Goal: Task Accomplishment & Management: Complete application form

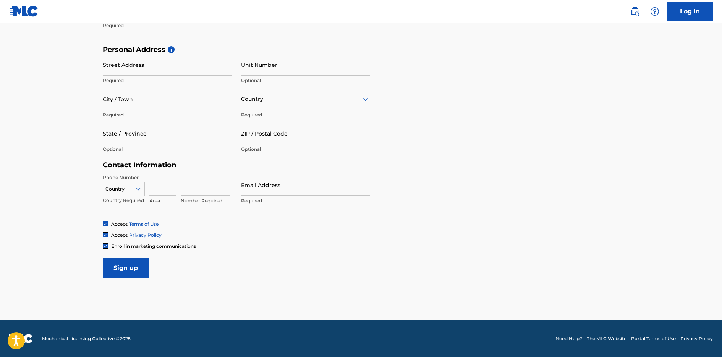
click at [661, 231] on main "The MLC uses identity verification before a user is registered to comply with K…" at bounding box center [361, 52] width 722 height 538
drag, startPoint x: 721, startPoint y: 214, endPoint x: 723, endPoint y: 178, distance: 36.0
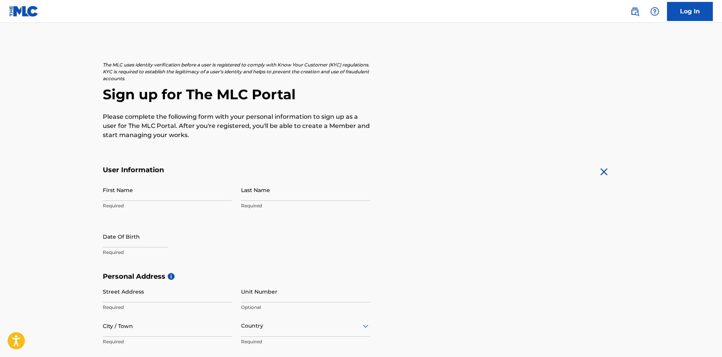
scroll to position [40, 0]
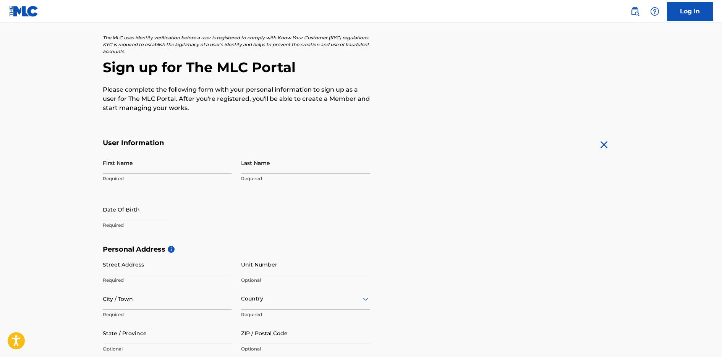
click at [208, 179] on p "Required" at bounding box center [167, 178] width 129 height 7
click at [191, 171] on input "First Name" at bounding box center [167, 163] width 129 height 22
type input "[PERSON_NAME]"
type input "[STREET_ADDRESS] 2010"
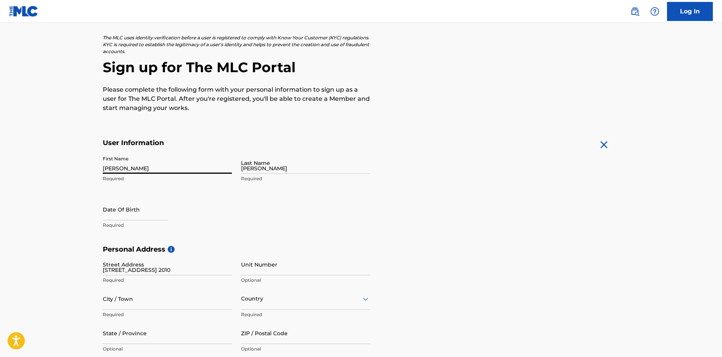
type input "[GEOGRAPHIC_DATA]"
type input "2010"
type input "66"
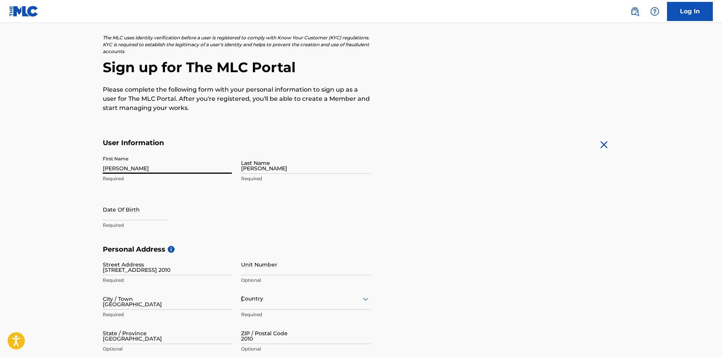
type input "47"
type input "4426654"
type input "[EMAIL_ADDRESS][DOMAIN_NAME]"
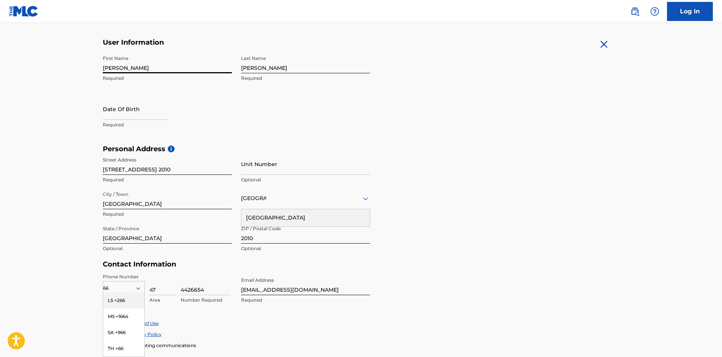
click at [228, 125] on p "Required" at bounding box center [167, 124] width 129 height 7
click at [289, 162] on input "Unit Number" at bounding box center [305, 164] width 129 height 22
type input "1"
type input "20"
click at [351, 131] on div "First Name [PERSON_NAME] Required Last Name [PERSON_NAME] Required Date Of Birt…" at bounding box center [236, 98] width 267 height 93
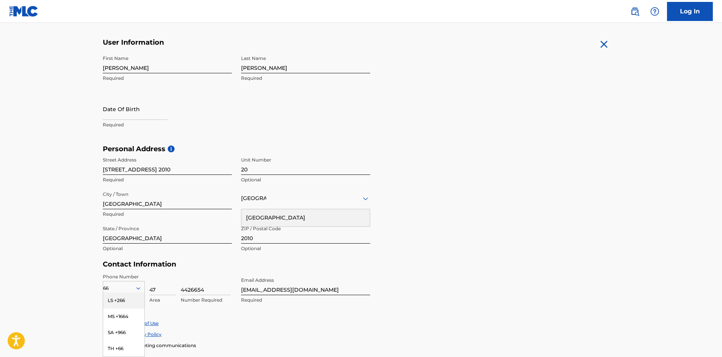
click at [174, 111] on div "Date Of Birth Required" at bounding box center [167, 115] width 129 height 34
select select "7"
select select "2025"
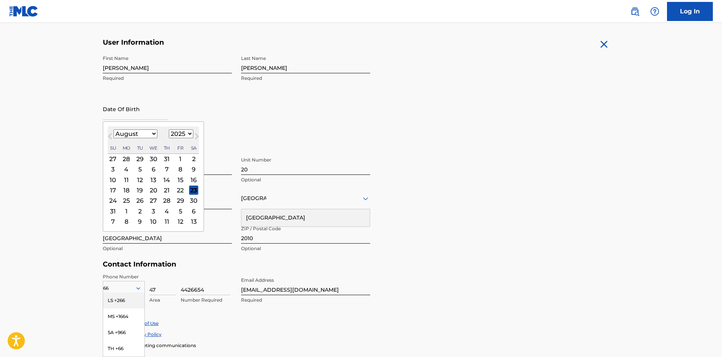
click at [155, 116] on input "text" at bounding box center [135, 109] width 65 height 22
click at [138, 137] on select "January February March April May June July August September October November De…" at bounding box center [135, 133] width 44 height 9
select select "2"
click at [113, 129] on select "January February March April May June July August September October November De…" at bounding box center [135, 133] width 44 height 9
click at [182, 131] on select "1900 1901 1902 1903 1904 1905 1906 1907 1908 1909 1910 1911 1912 1913 1914 1915…" at bounding box center [181, 133] width 24 height 9
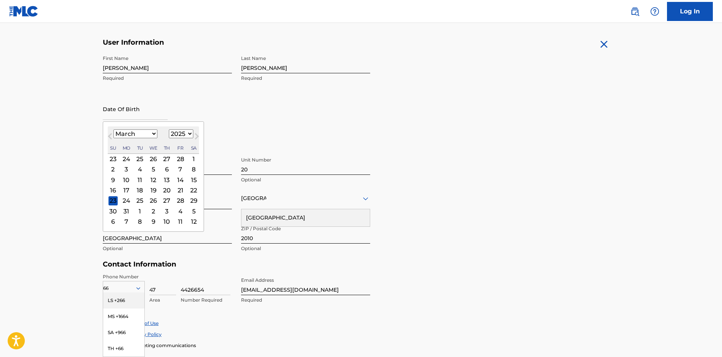
select select "2003"
click at [169, 129] on select "1900 1901 1902 1903 1904 1905 1906 1907 1908 1909 1910 1911 1912 1913 1914 1915…" at bounding box center [181, 133] width 24 height 9
click at [128, 191] on div "17" at bounding box center [126, 190] width 9 height 9
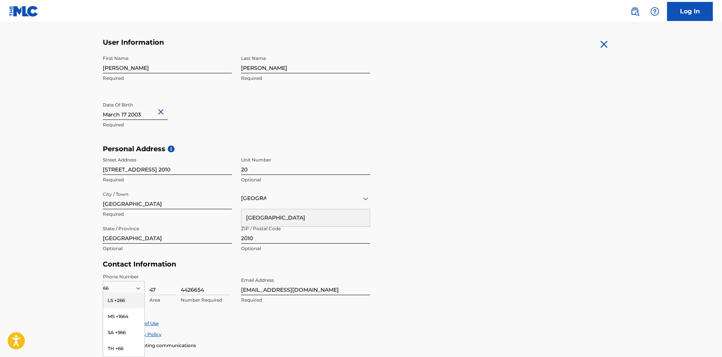
click at [253, 97] on div "First Name [PERSON_NAME] Required Last Name [PERSON_NAME] Required Date Of Birt…" at bounding box center [236, 98] width 267 height 93
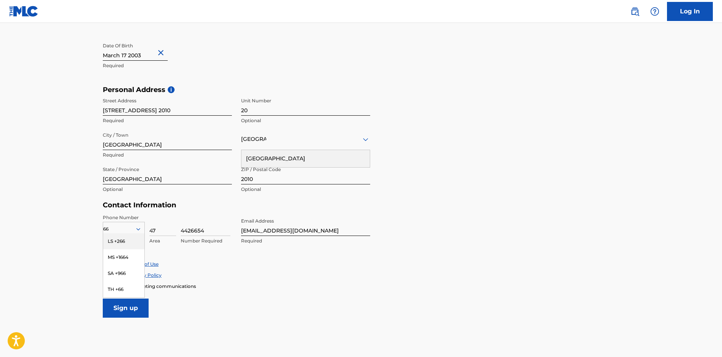
scroll to position [204, 0]
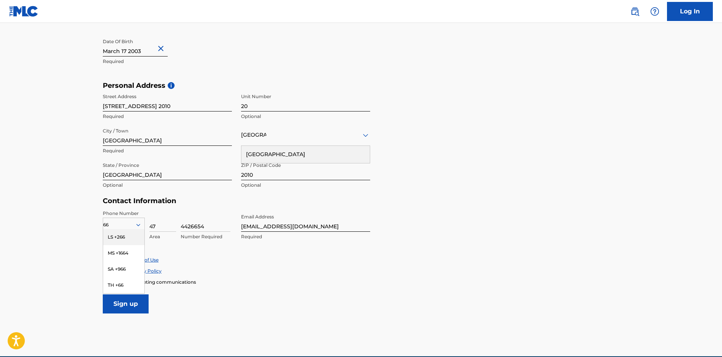
click at [468, 198] on form "User Information First Name ANTONY Required Last Name [PERSON_NAME] Required Da…" at bounding box center [361, 144] width 516 height 339
click at [270, 267] on div "Accept Terms of Use Accept Privacy Policy Enroll in marketing communications" at bounding box center [361, 271] width 516 height 29
click at [162, 226] on input "47" at bounding box center [162, 221] width 27 height 22
drag, startPoint x: 211, startPoint y: 227, endPoint x: 167, endPoint y: 225, distance: 43.9
click at [167, 225] on div "66 LS +266 MS +1664 SA +966 TH +66 Country Required 47 Area 4426654 Number Requ…" at bounding box center [167, 227] width 129 height 34
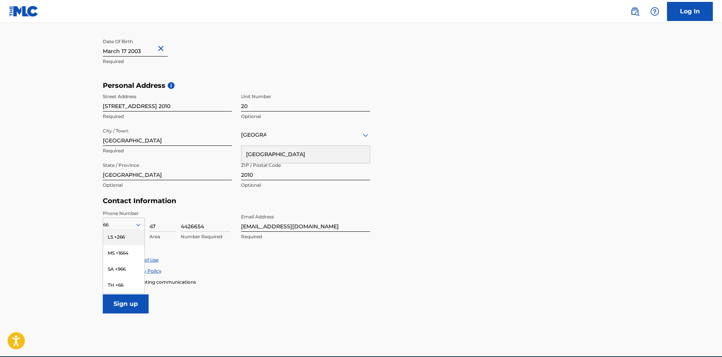
click at [155, 227] on input "47" at bounding box center [162, 221] width 27 height 22
type input "4"
type input "5"
type input "61"
click at [117, 223] on div "66" at bounding box center [123, 225] width 41 height 8
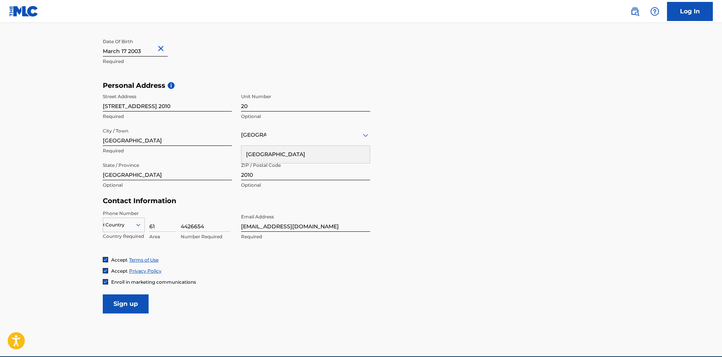
click at [135, 228] on div "Country 66" at bounding box center [124, 225] width 42 height 15
click at [134, 224] on div "66" at bounding box center [123, 225] width 41 height 8
click at [122, 267] on div "AU +61" at bounding box center [123, 275] width 41 height 16
click at [163, 228] on input "61" at bounding box center [162, 221] width 27 height 22
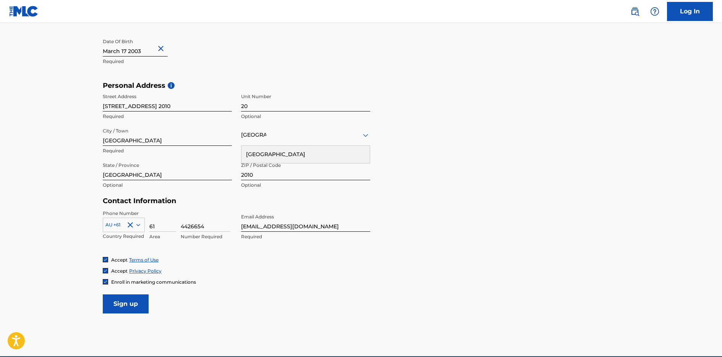
click at [208, 227] on input "4426654" at bounding box center [206, 221] width 50 height 22
type input "0474426654"
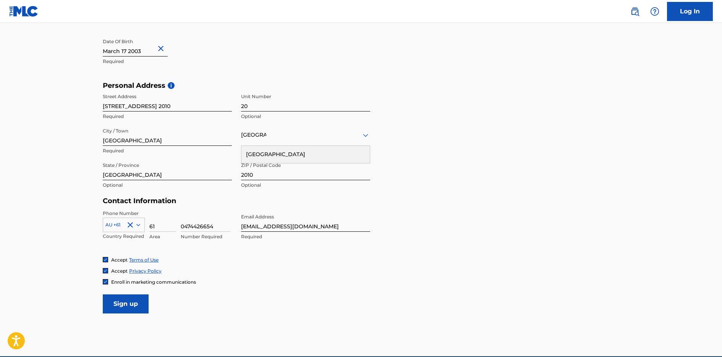
click at [512, 220] on form "User Information First Name [PERSON_NAME] Required Last Name [PERSON_NAME] Requ…" at bounding box center [361, 144] width 516 height 339
click at [306, 141] on div "[GEOGRAPHIC_DATA]" at bounding box center [305, 135] width 129 height 22
click at [343, 179] on input "2010" at bounding box center [305, 169] width 129 height 22
click at [334, 138] on div "[GEOGRAPHIC_DATA]" at bounding box center [305, 135] width 129 height 10
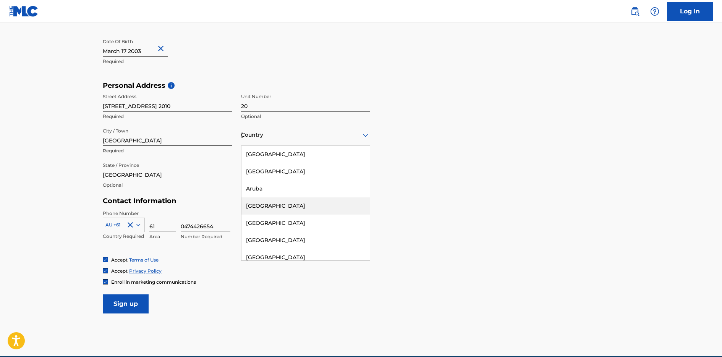
scroll to position [140, 0]
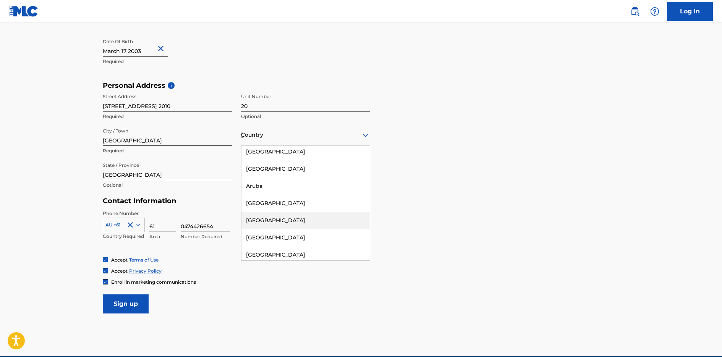
click at [268, 203] on div "[GEOGRAPHIC_DATA]" at bounding box center [305, 203] width 128 height 17
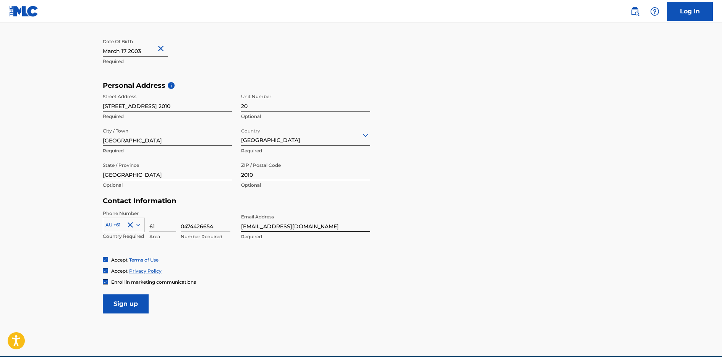
click at [437, 194] on div "Personal Address i Street Address [STREET_ADDRESS] 2010 Required Unit Number 20…" at bounding box center [361, 139] width 516 height 116
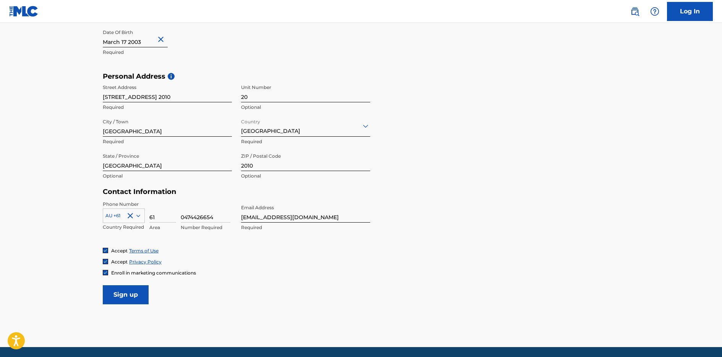
scroll to position [217, 0]
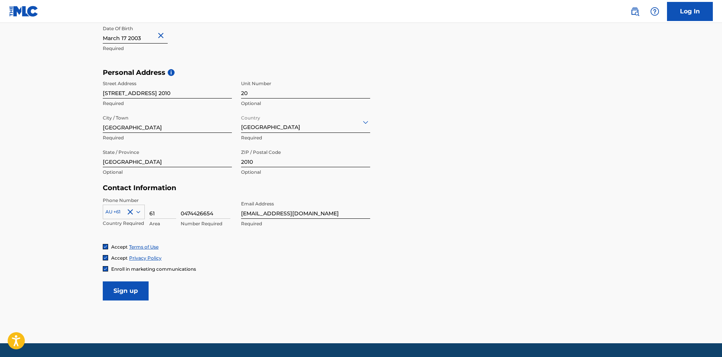
click at [105, 268] on img at bounding box center [105, 269] width 5 height 5
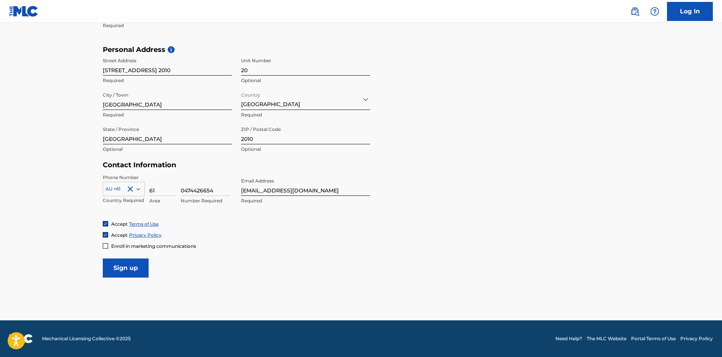
click at [123, 272] on input "Sign up" at bounding box center [126, 267] width 46 height 19
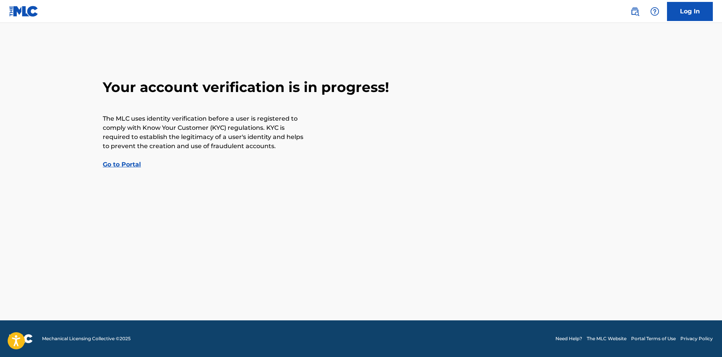
click at [696, 68] on main "Your account verification is in progress! The MLC uses identity verification be…" at bounding box center [361, 171] width 722 height 297
click at [135, 166] on link "Go to Portal" at bounding box center [122, 164] width 38 height 7
